Goal: Task Accomplishment & Management: Manage account settings

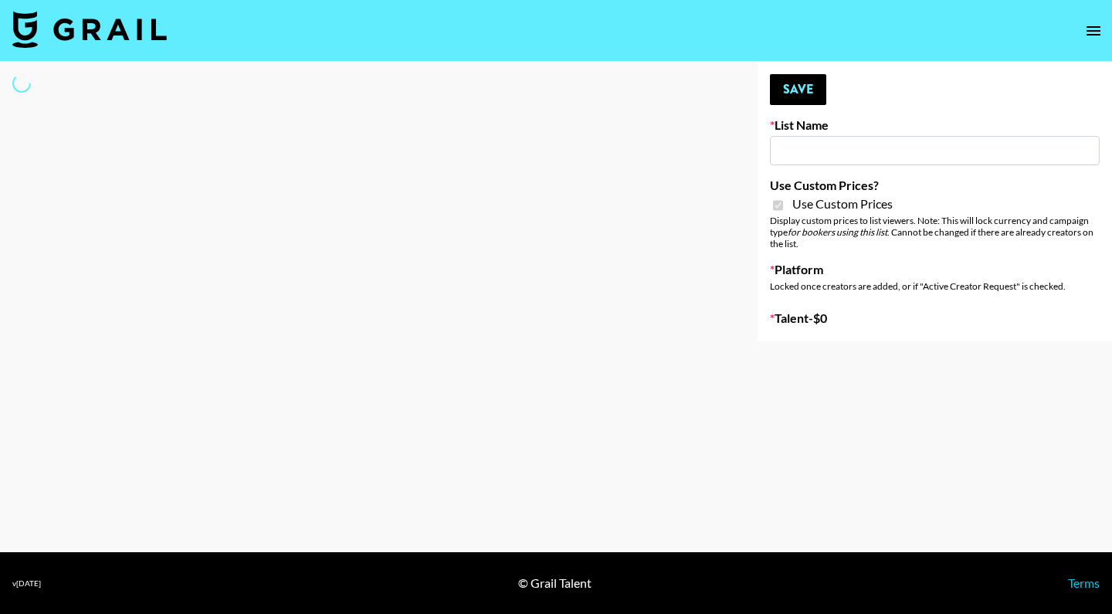
select select "Brand"
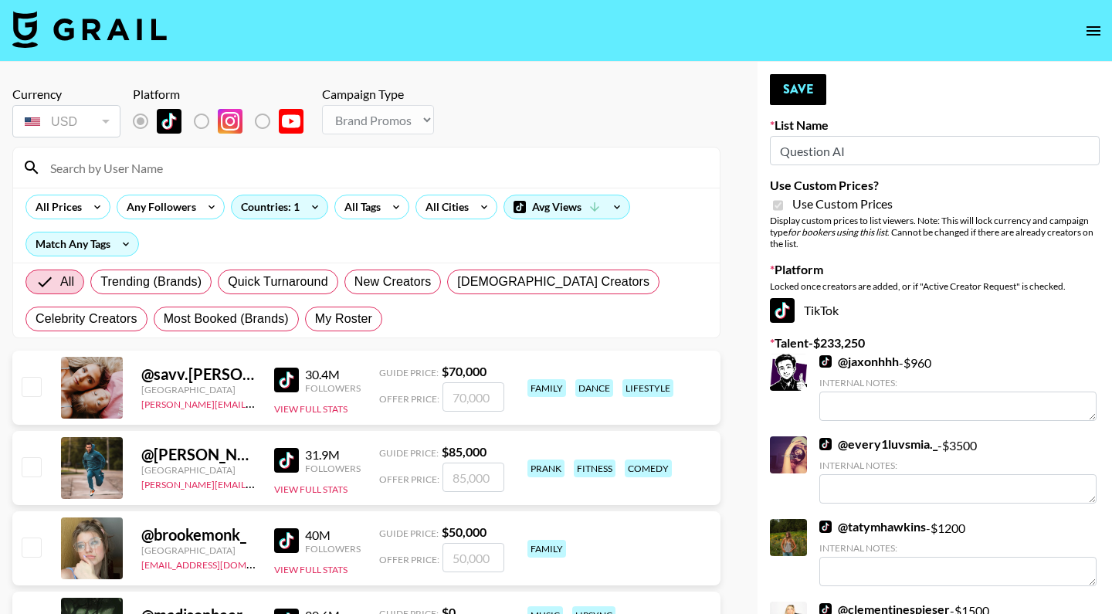
type input "Question AI"
checkbox input "true"
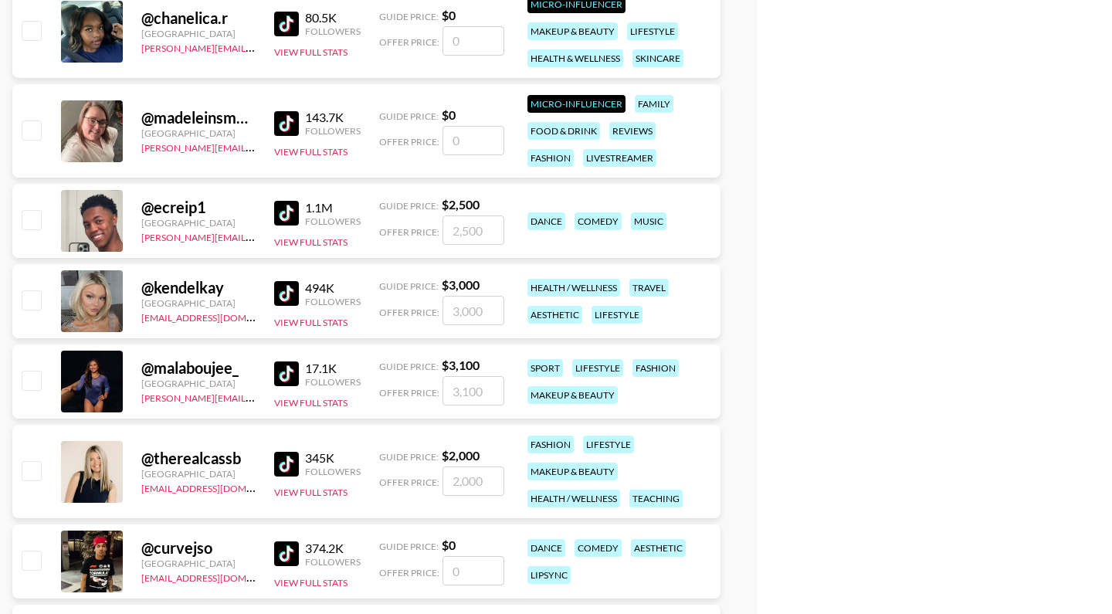
scroll to position [376290, 0]
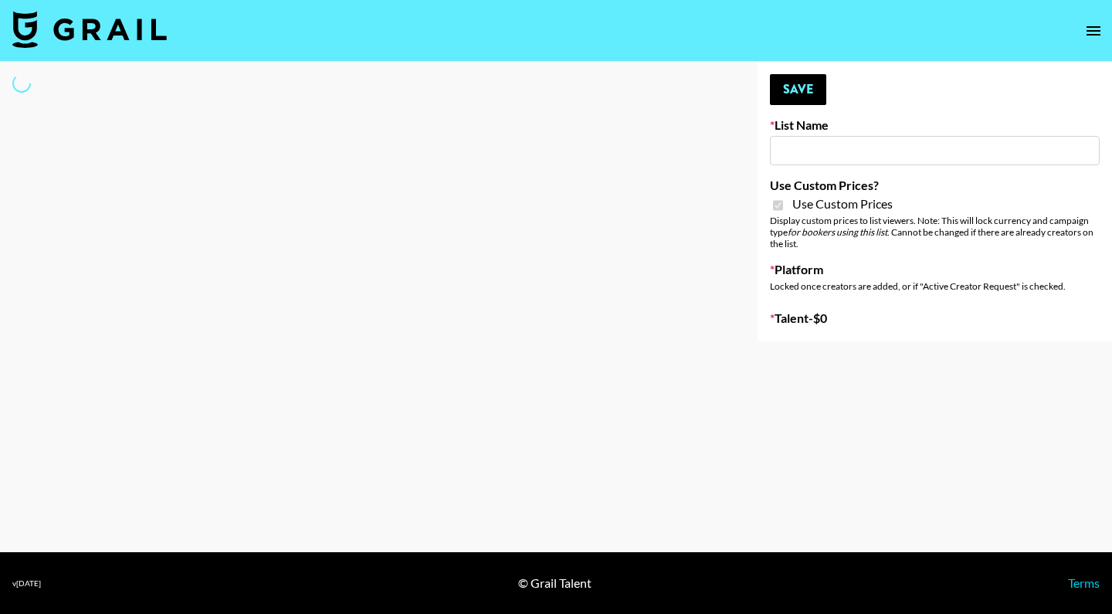
type input "Question AI"
checkbox input "true"
select select "Brand"
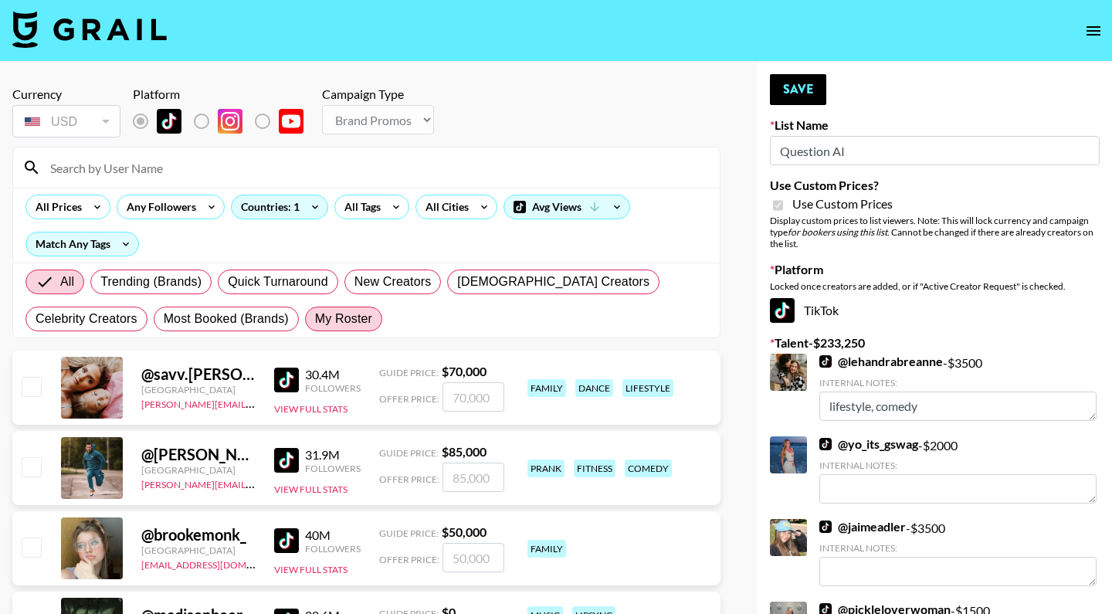
click at [365, 317] on span "My Roster" at bounding box center [343, 319] width 57 height 19
click at [315, 319] on input "My Roster" at bounding box center [315, 319] width 0 height 0
radio input "true"
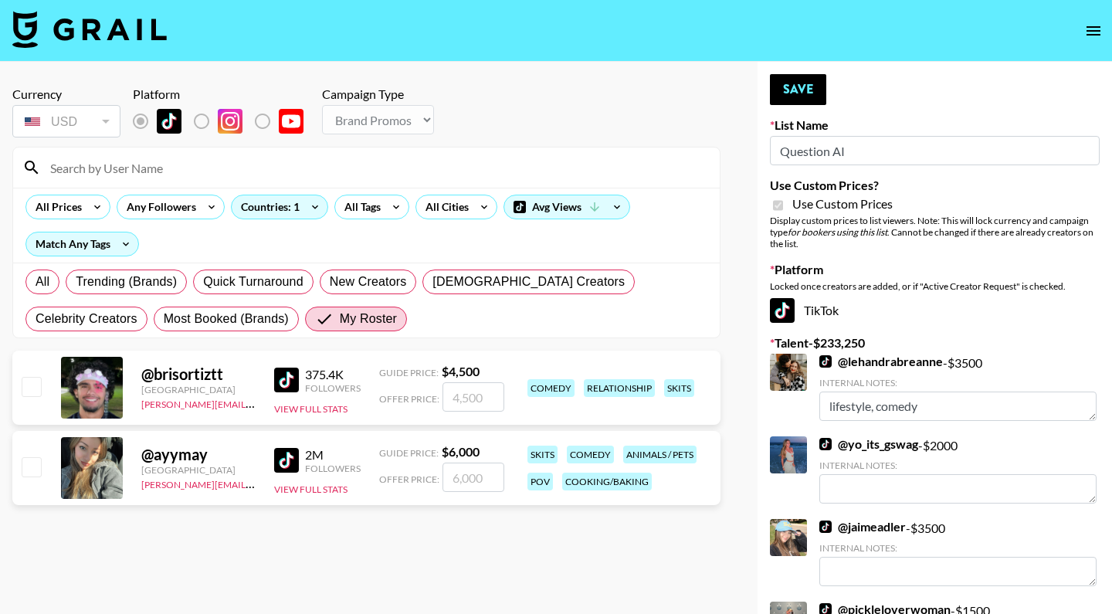
click at [22, 381] on input "checkbox" at bounding box center [31, 386] width 19 height 19
checkbox input "true"
type input "4500"
click at [787, 89] on button "Save" at bounding box center [798, 89] width 56 height 31
radio input "true"
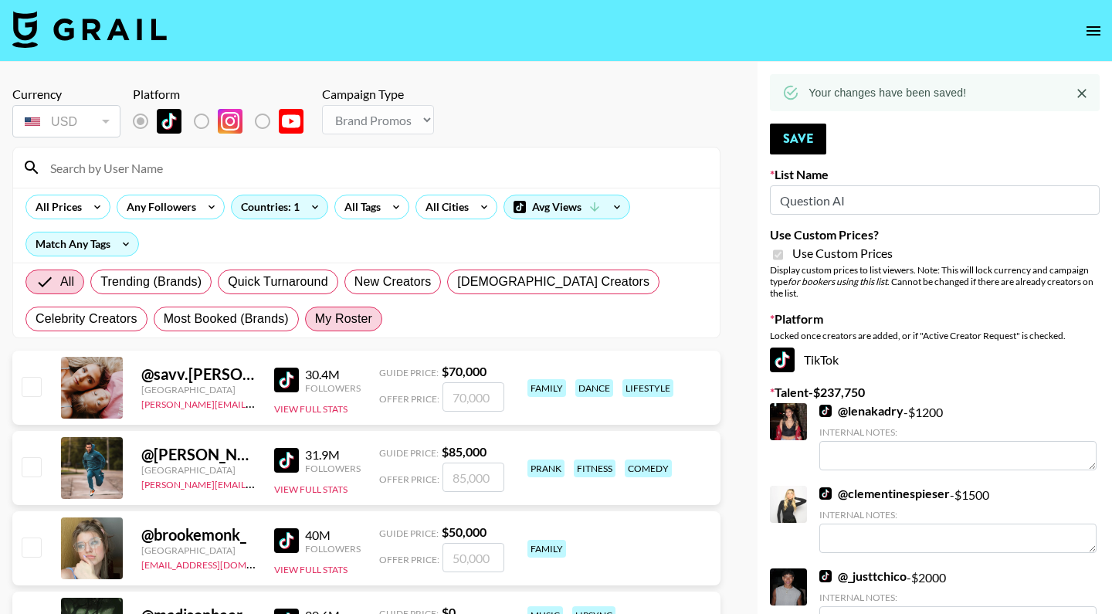
click at [361, 308] on label "My Roster" at bounding box center [343, 319] width 77 height 25
click at [315, 319] on input "My Roster" at bounding box center [315, 319] width 0 height 0
radio input "true"
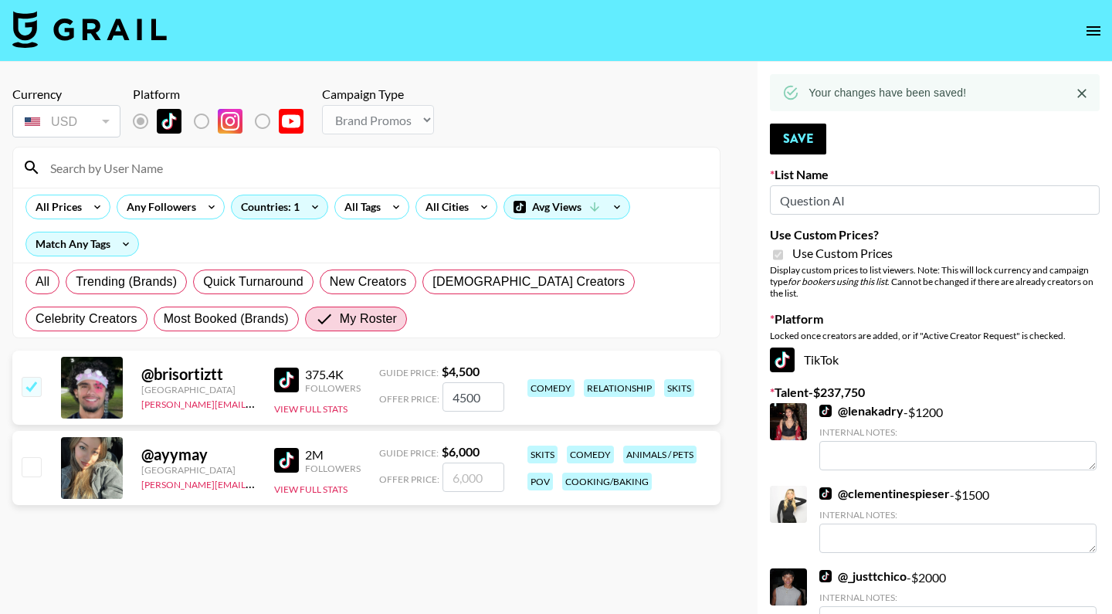
click at [30, 463] on input "checkbox" at bounding box center [31, 466] width 19 height 19
checkbox input "true"
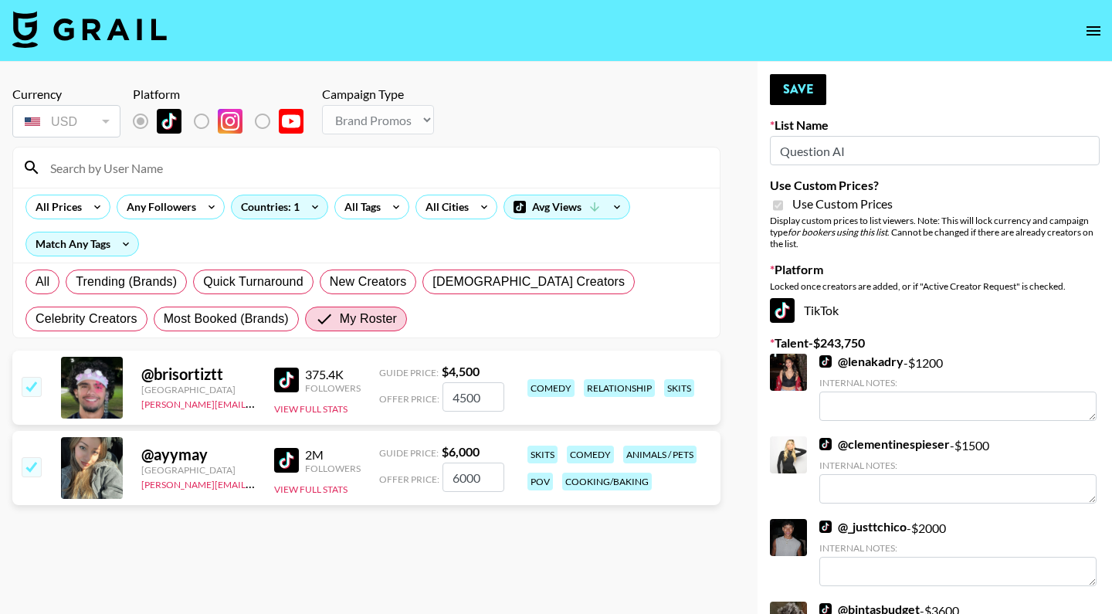
type input "6000"
click at [787, 88] on button "Save" at bounding box center [798, 89] width 56 height 31
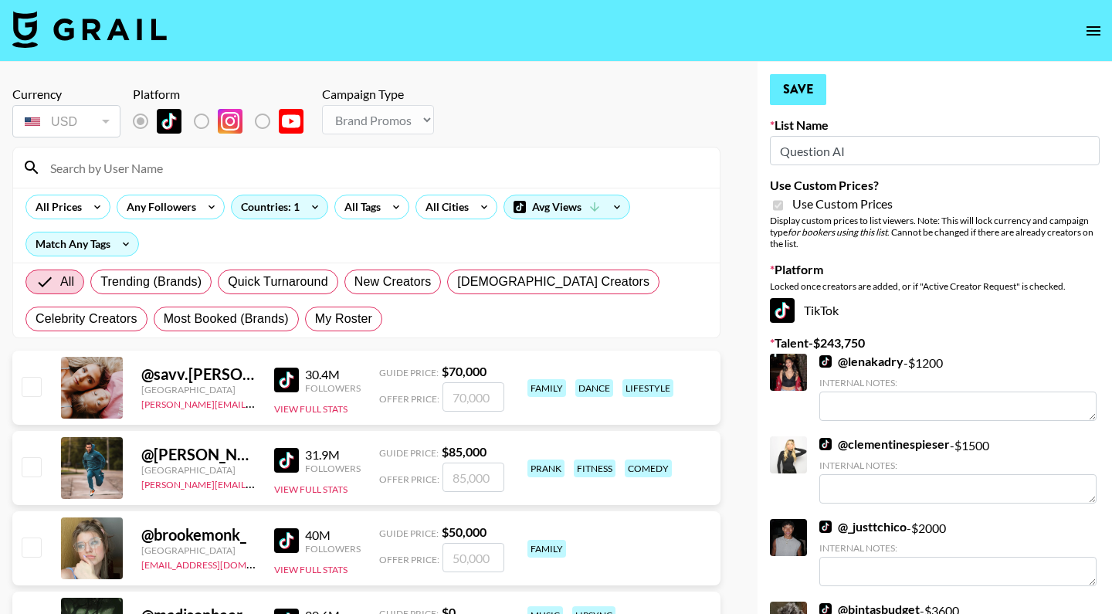
radio input "true"
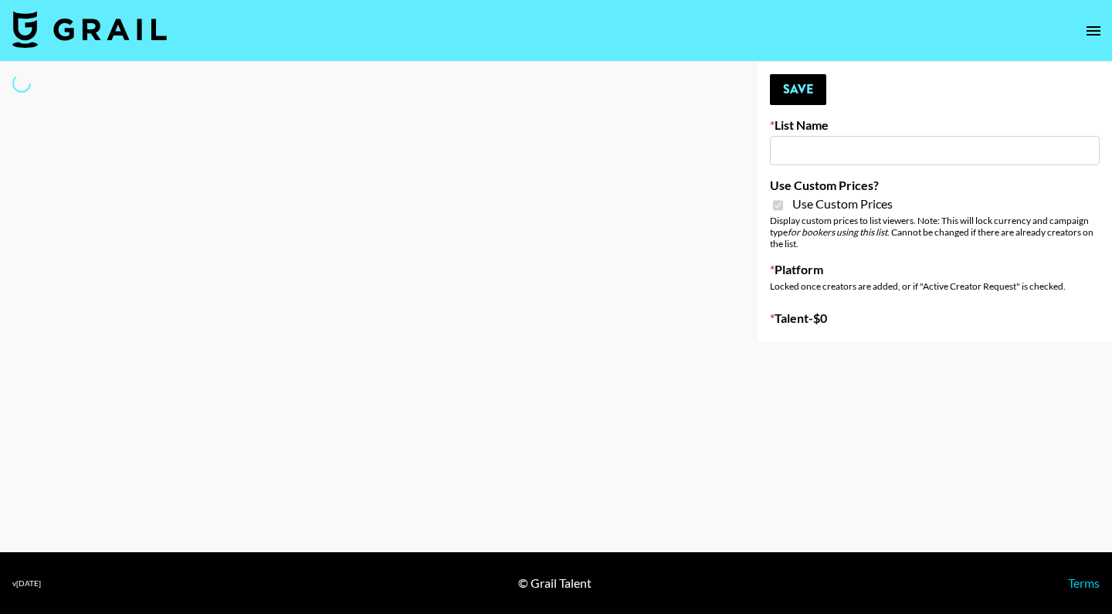
select select "Brand"
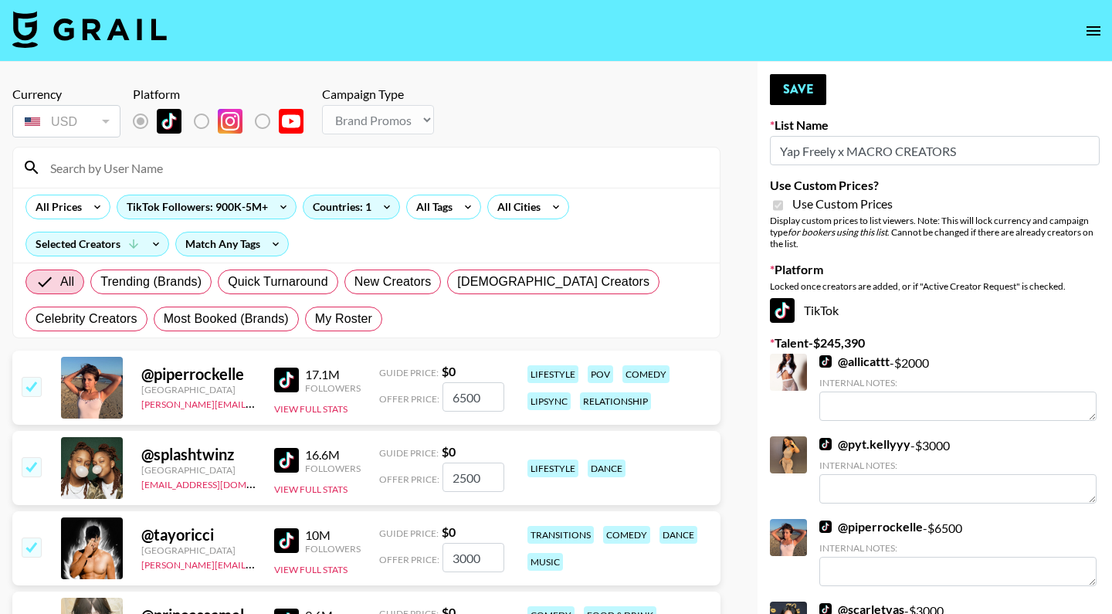
type input "Yap Freely x MACRO CREATORS"
checkbox input "true"
click at [322, 328] on label "My Roster" at bounding box center [343, 319] width 77 height 25
click at [315, 319] on input "My Roster" at bounding box center [315, 319] width 0 height 0
radio input "true"
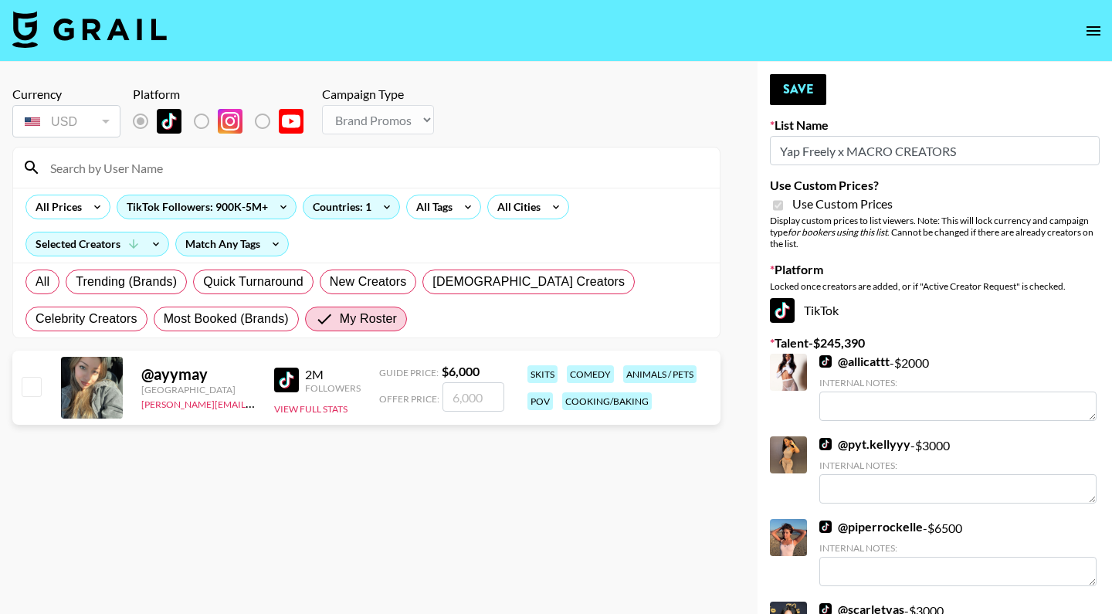
click at [37, 387] on input "checkbox" at bounding box center [31, 386] width 19 height 19
checkbox input "true"
type input "6000"
click at [811, 86] on button "Save" at bounding box center [798, 89] width 56 height 31
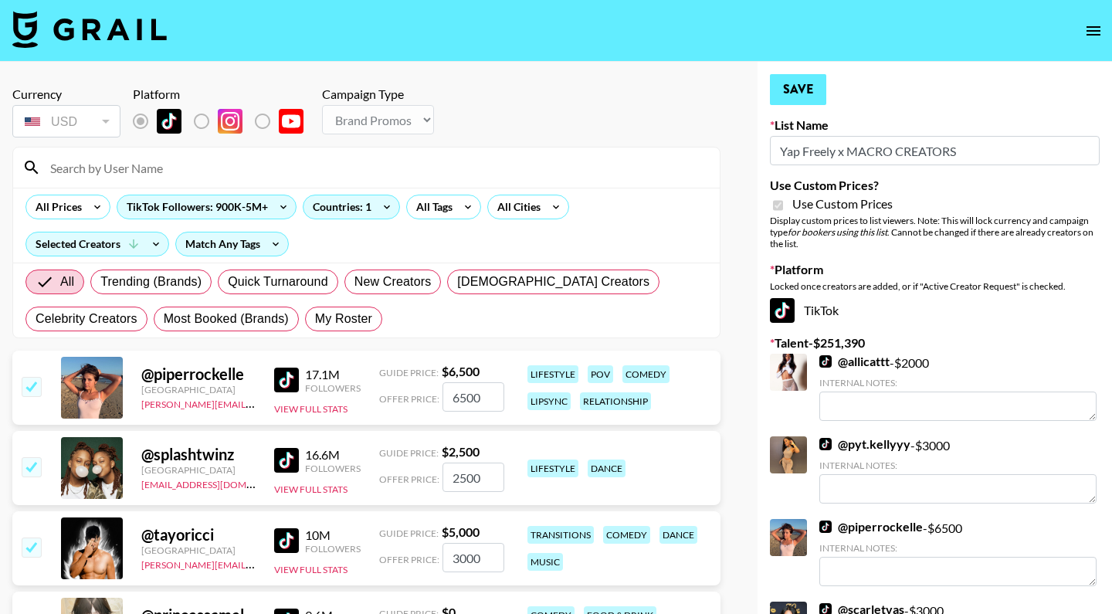
radio input "true"
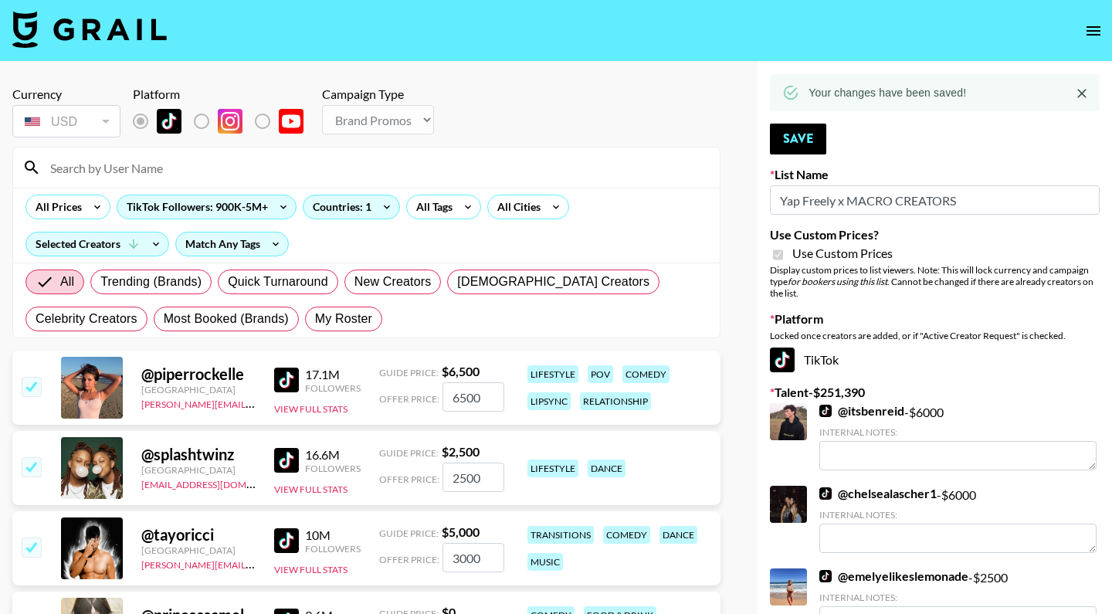
click at [185, 175] on input at bounding box center [375, 167] width 669 height 25
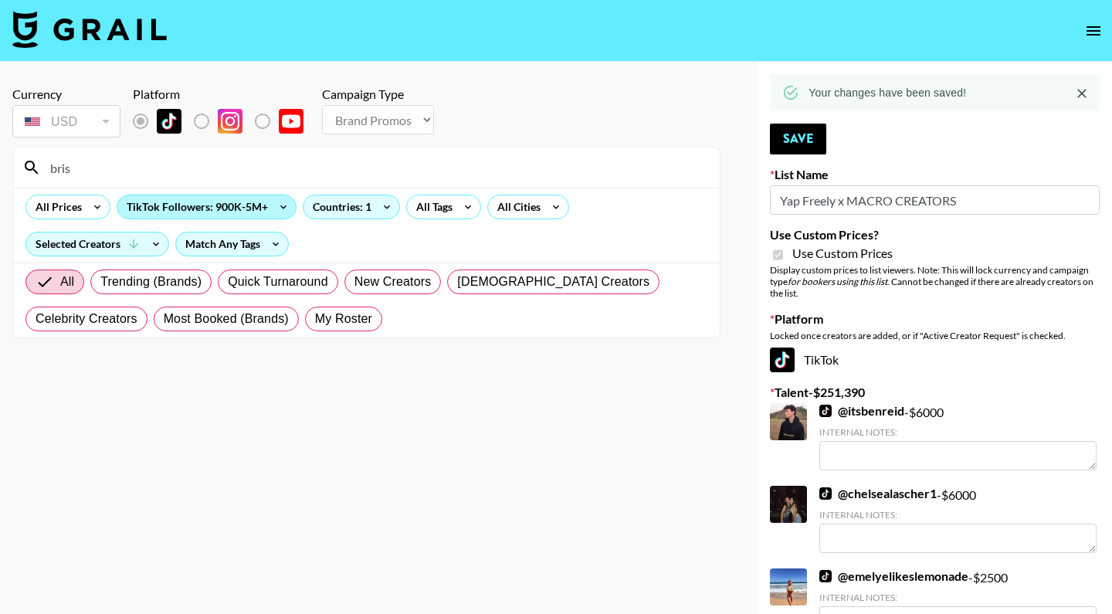
type input "bris"
click at [222, 205] on div "TikTok Followers: 900K-5M+" at bounding box center [206, 206] width 178 height 23
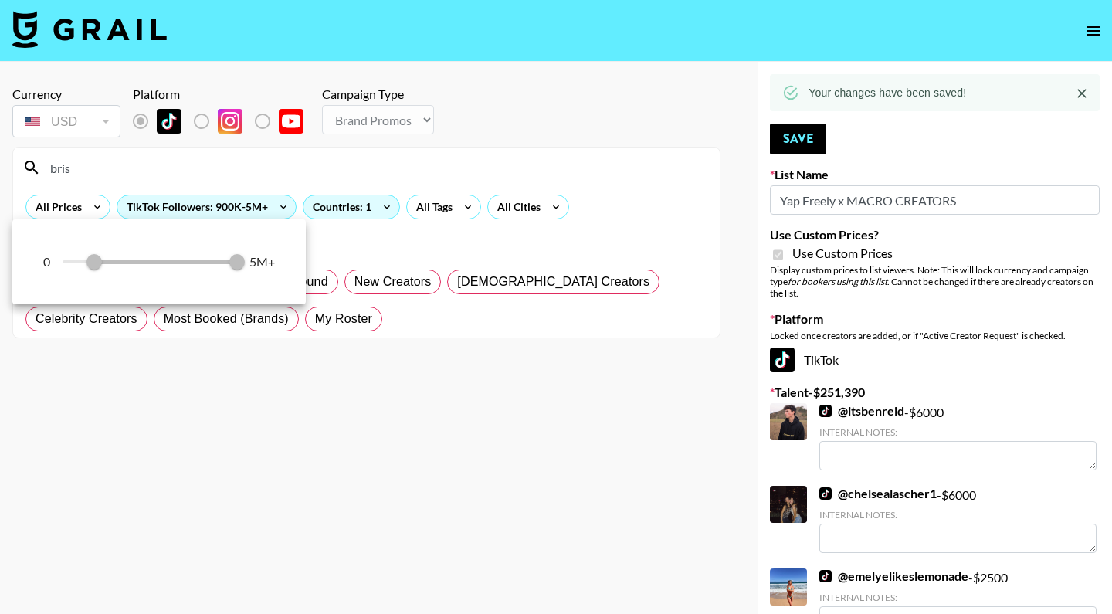
click at [337, 209] on div at bounding box center [556, 307] width 1112 height 614
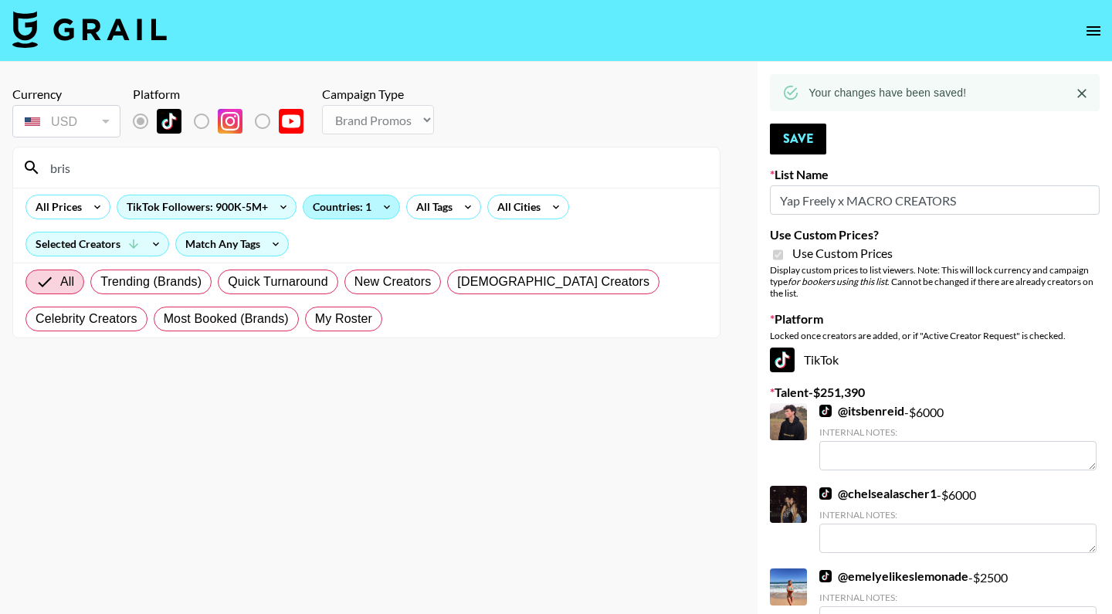
click at [359, 209] on div "Countries: 1" at bounding box center [351, 206] width 96 height 23
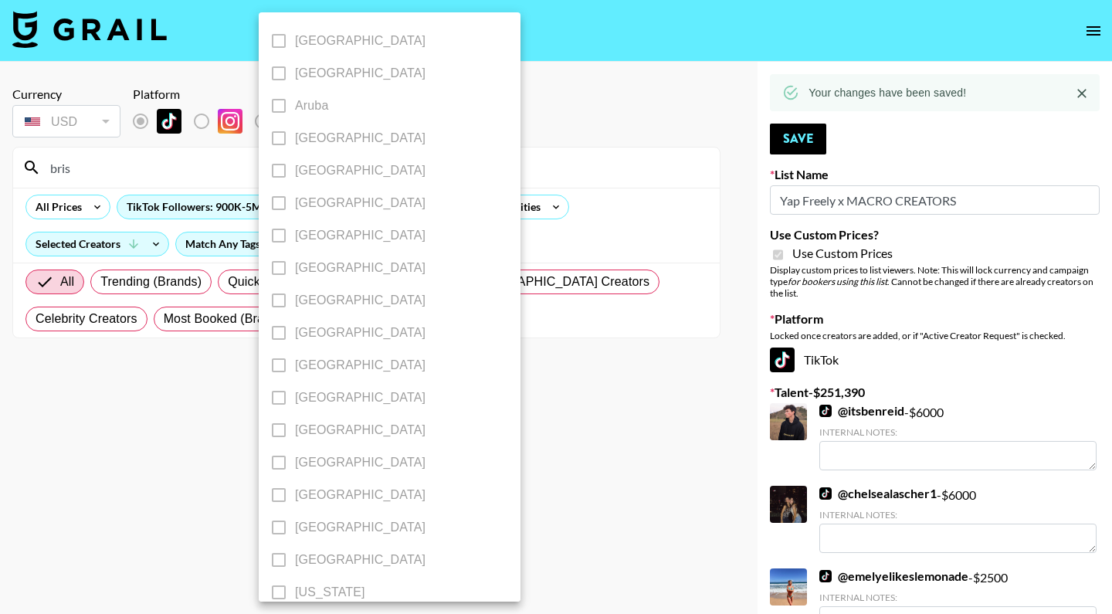
click at [586, 201] on div at bounding box center [556, 307] width 1112 height 614
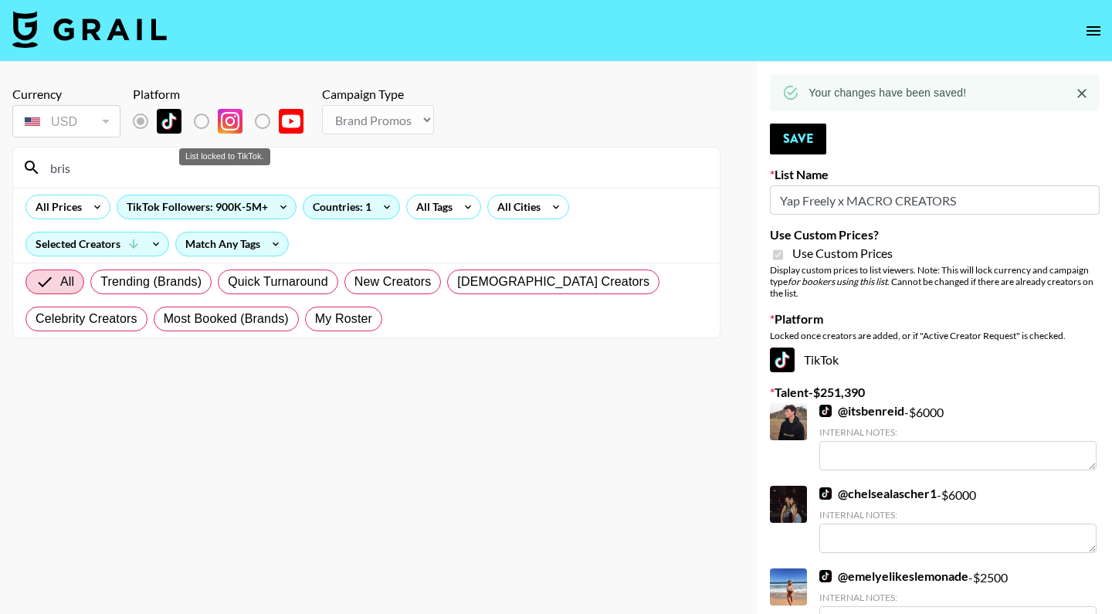
click at [203, 120] on label "List locked to TikTok." at bounding box center [213, 121] width 57 height 32
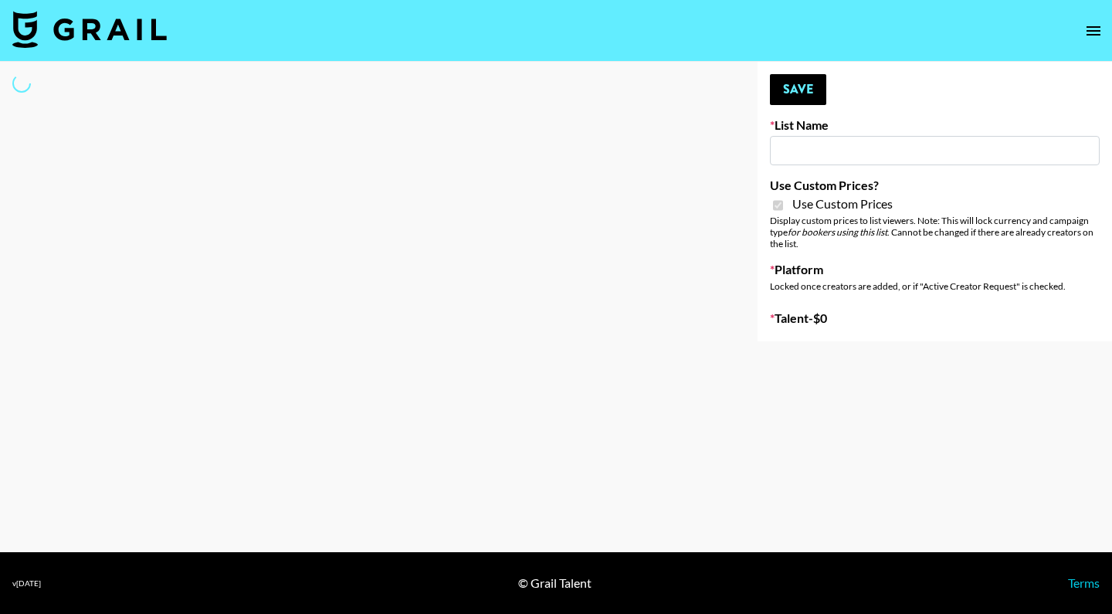
type input "Yap Freely x MICRO CREATORS"
checkbox input "true"
select select "Brand"
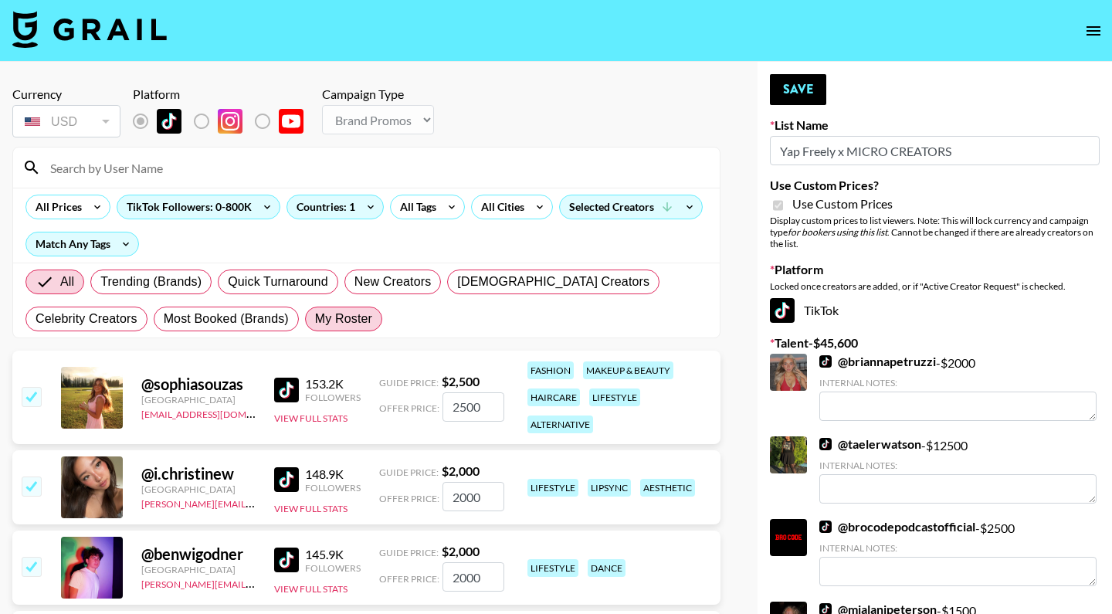
click at [327, 313] on span "My Roster" at bounding box center [343, 319] width 57 height 19
click at [315, 319] on input "My Roster" at bounding box center [315, 319] width 0 height 0
radio input "true"
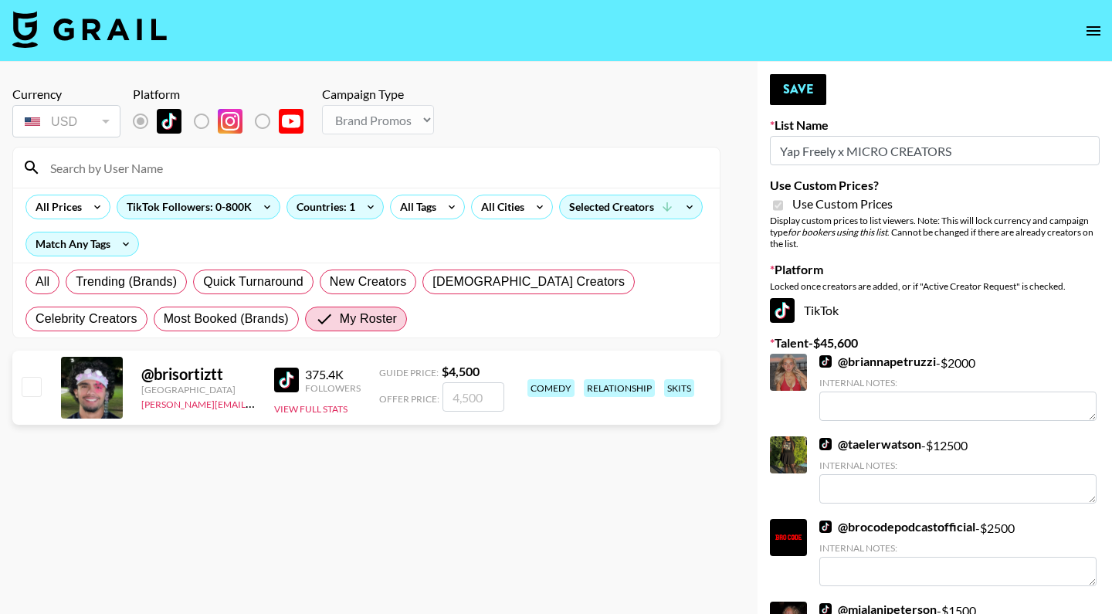
click at [33, 383] on input "checkbox" at bounding box center [31, 386] width 19 height 19
checkbox input "true"
type input "4500"
click at [779, 99] on button "Save" at bounding box center [798, 89] width 56 height 31
radio input "true"
